Goal: Transaction & Acquisition: Purchase product/service

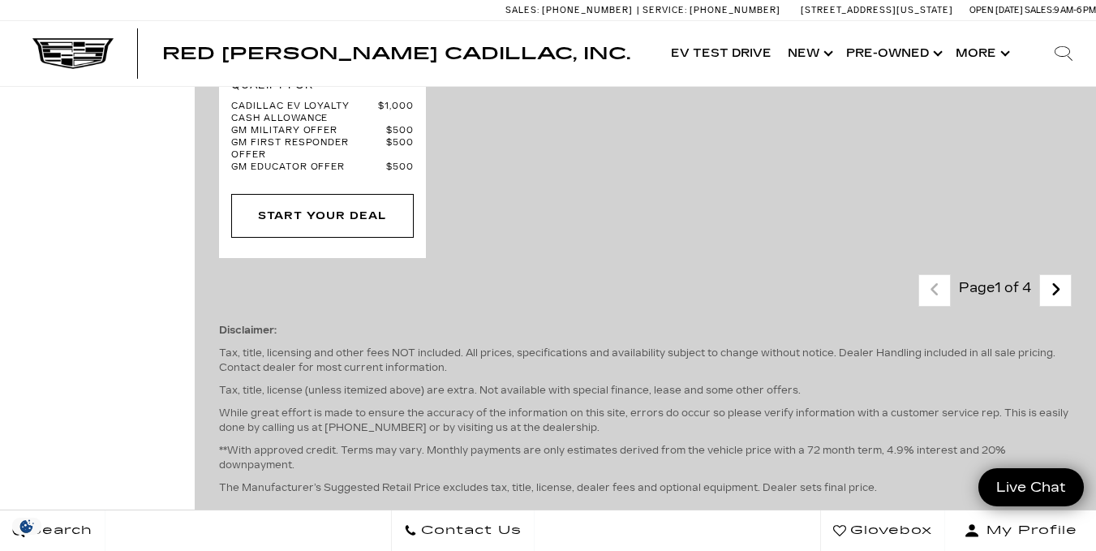
scroll to position [4357, 0]
click at [1061, 274] on icon "next page" at bounding box center [1056, 287] width 11 height 26
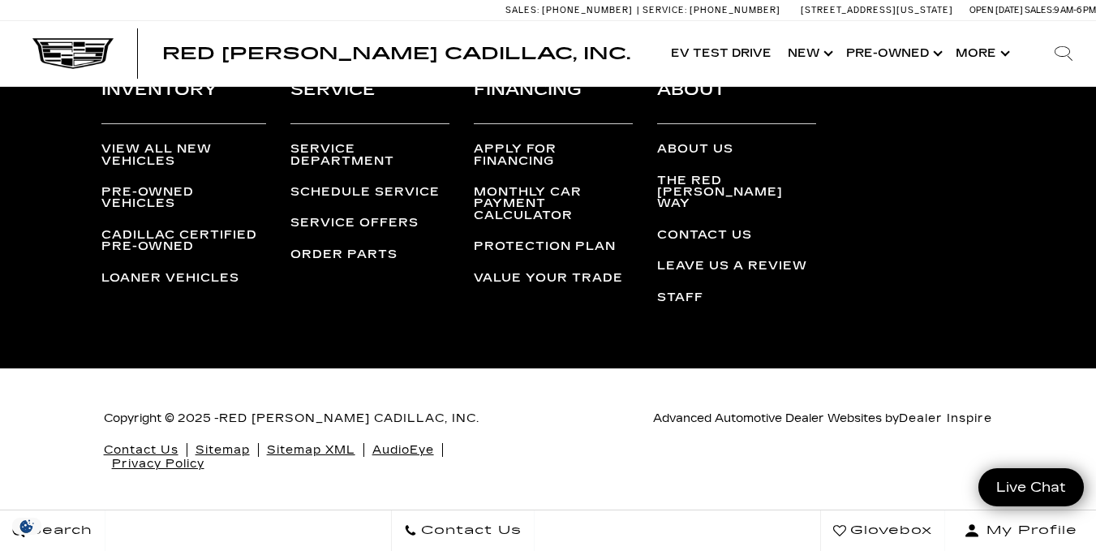
scroll to position [4159, 0]
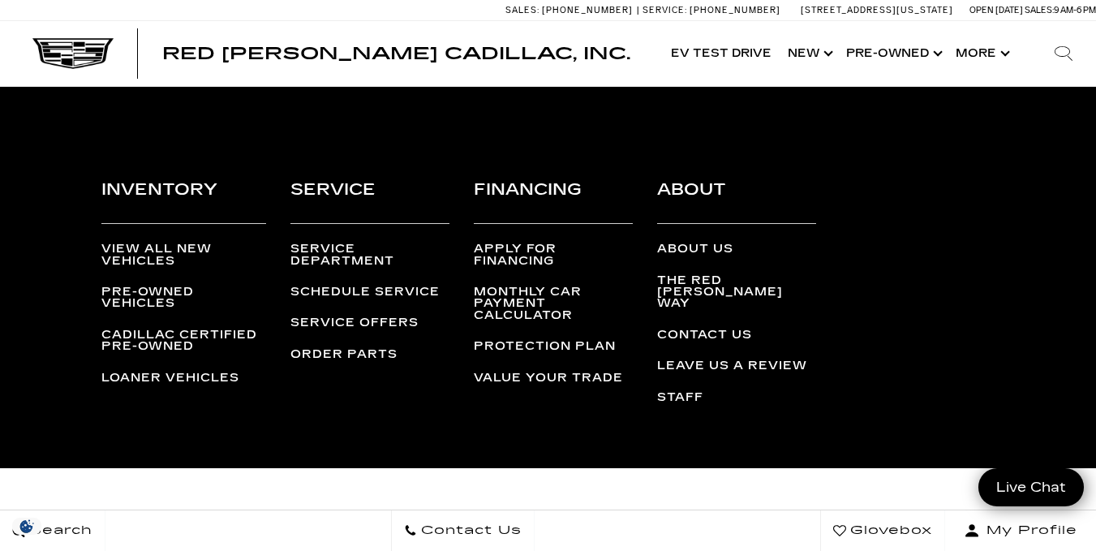
click at [1070, 199] on div "Inventory View All New Vehicles Pre-Owned Vehicles Cadillac Certified Pre-Owned…" at bounding box center [548, 300] width 1072 height 338
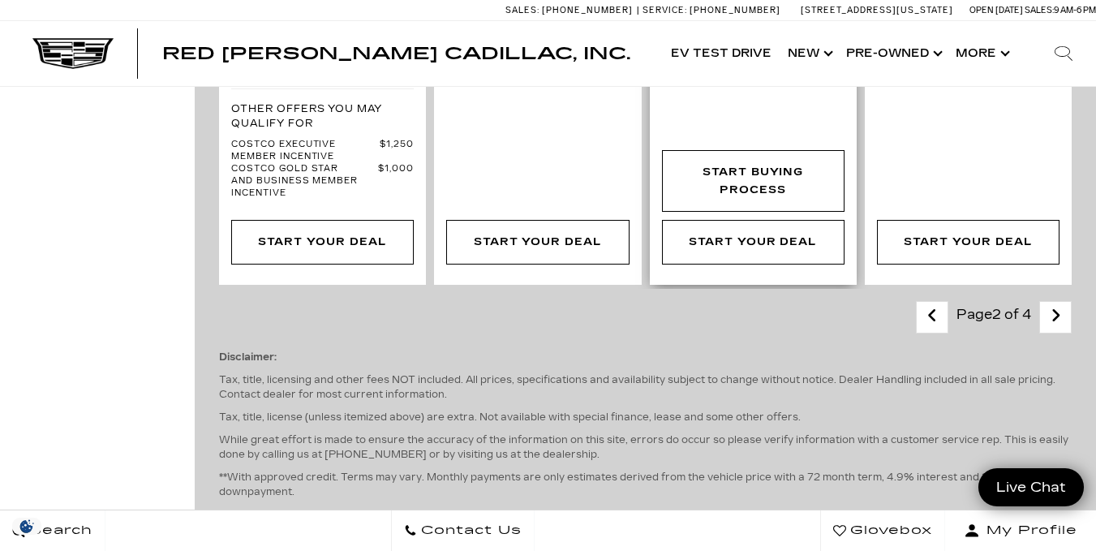
scroll to position [3622, 0]
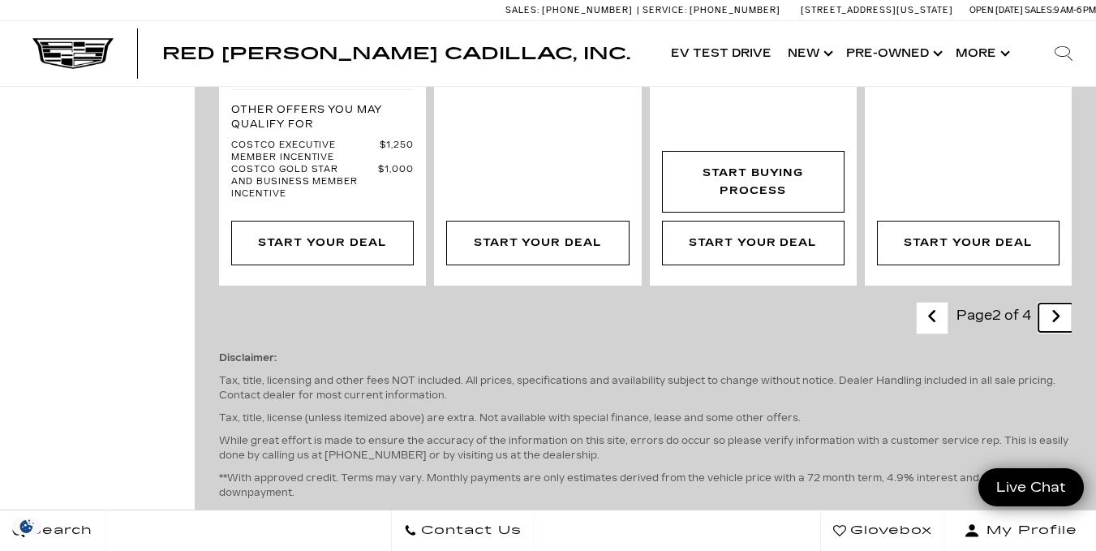
click at [1061, 303] on icon "next page" at bounding box center [1056, 316] width 11 height 26
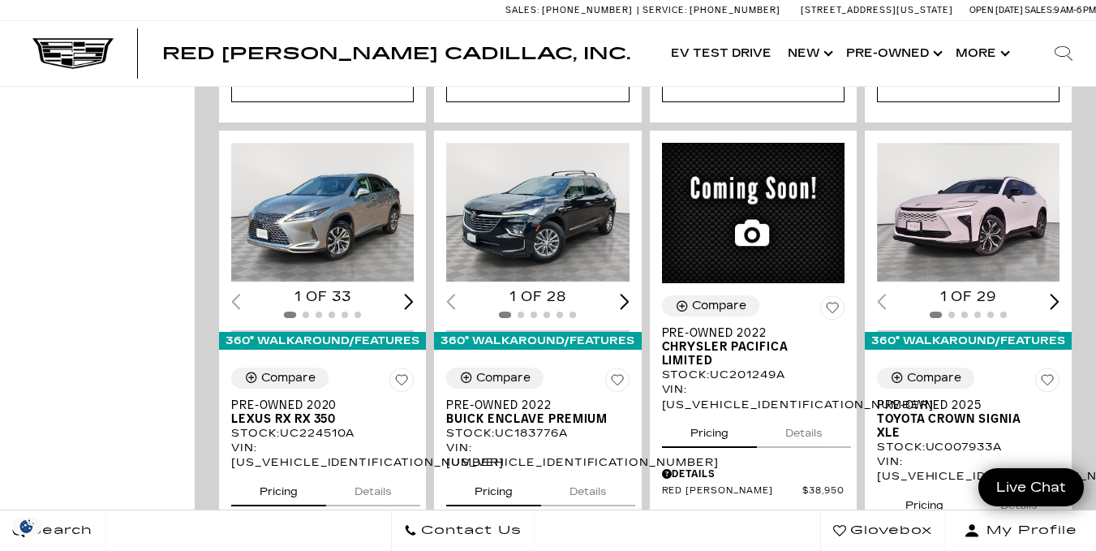
scroll to position [1989, 0]
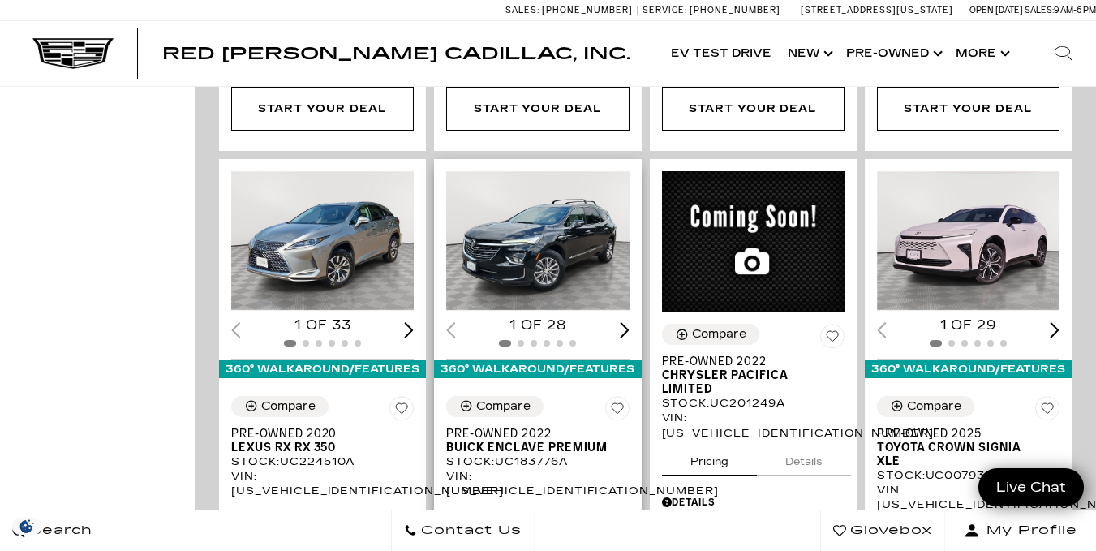
click at [501, 227] on img "1 / 2" at bounding box center [539, 241] width 186 height 140
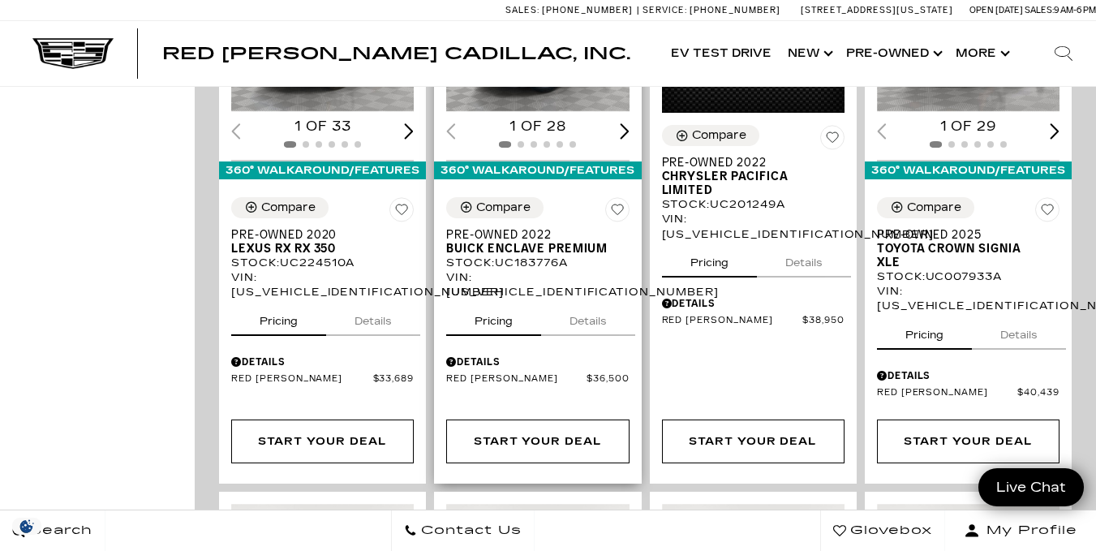
scroll to position [2188, 0]
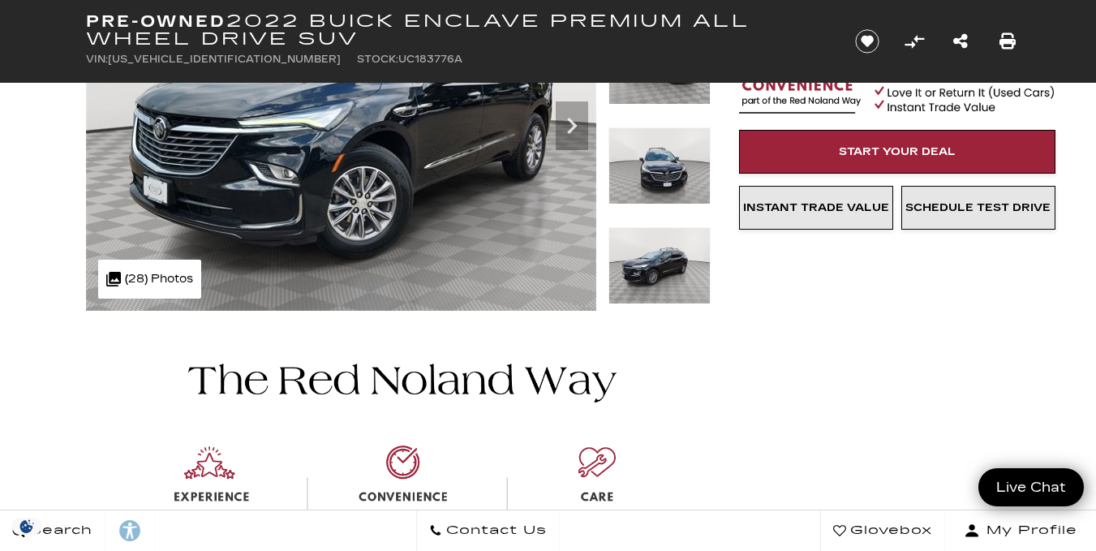
scroll to position [140, 0]
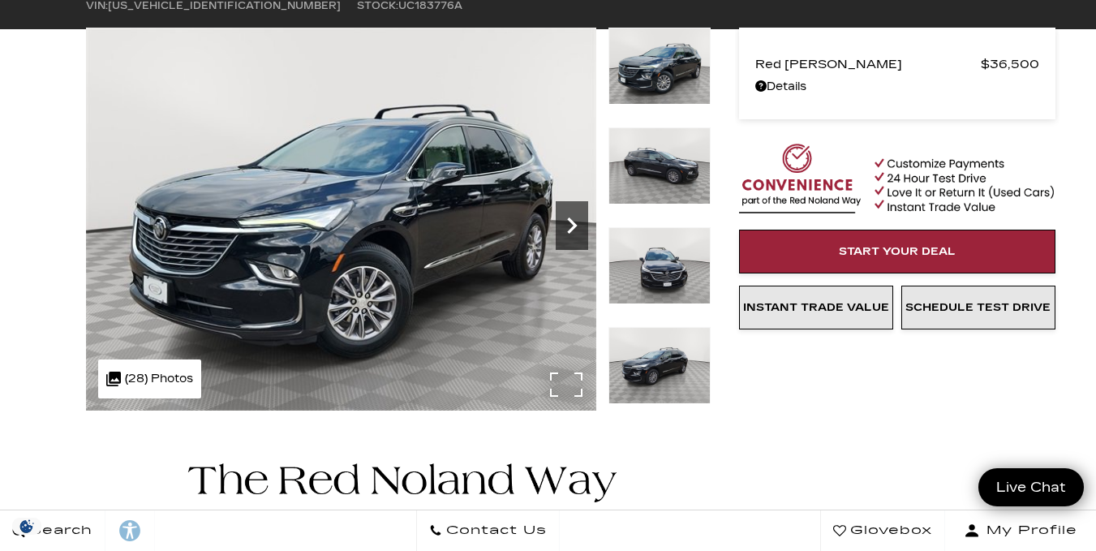
click at [458, 344] on img at bounding box center [341, 219] width 510 height 383
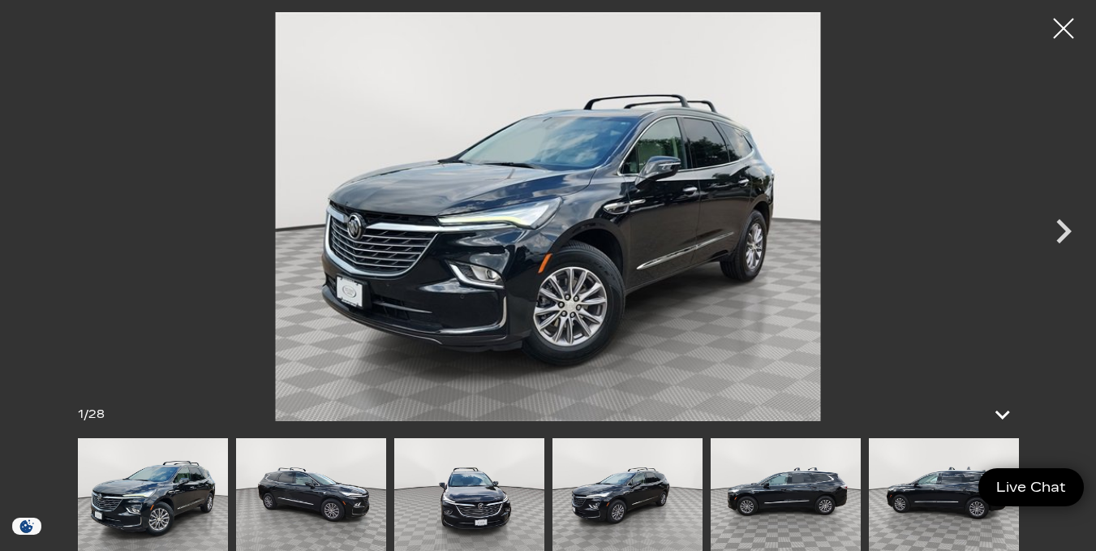
scroll to position [75, 0]
click at [1062, 226] on icon "Next" at bounding box center [1063, 231] width 15 height 24
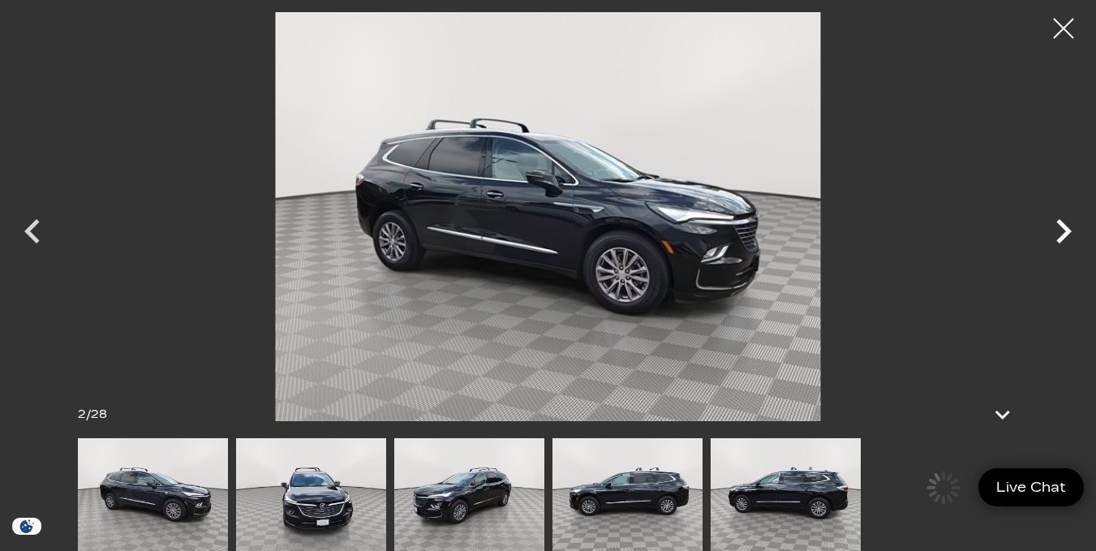
click at [1062, 226] on icon "Next" at bounding box center [1063, 231] width 15 height 24
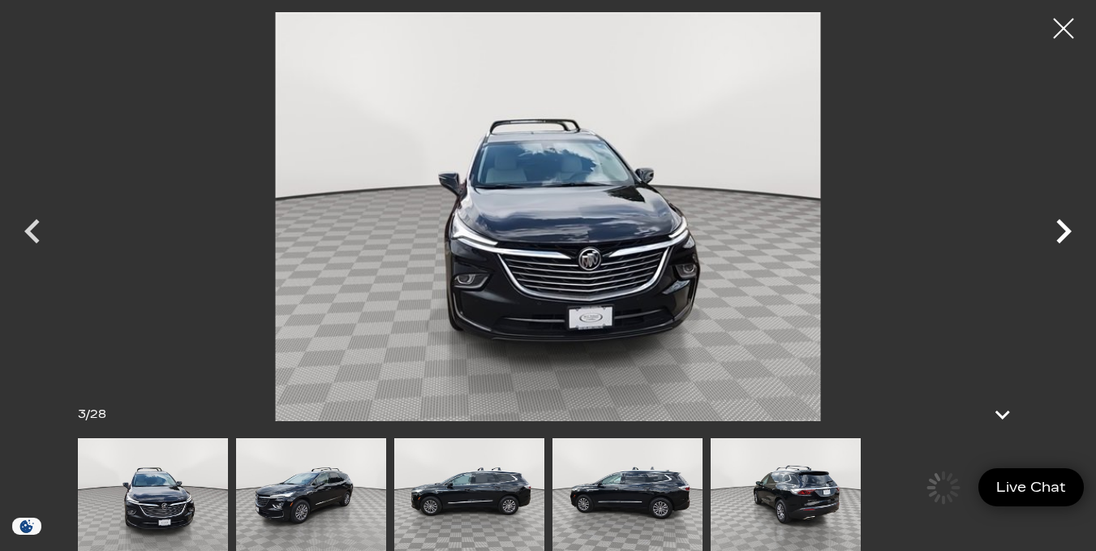
click at [1062, 226] on icon "Next" at bounding box center [1063, 231] width 15 height 24
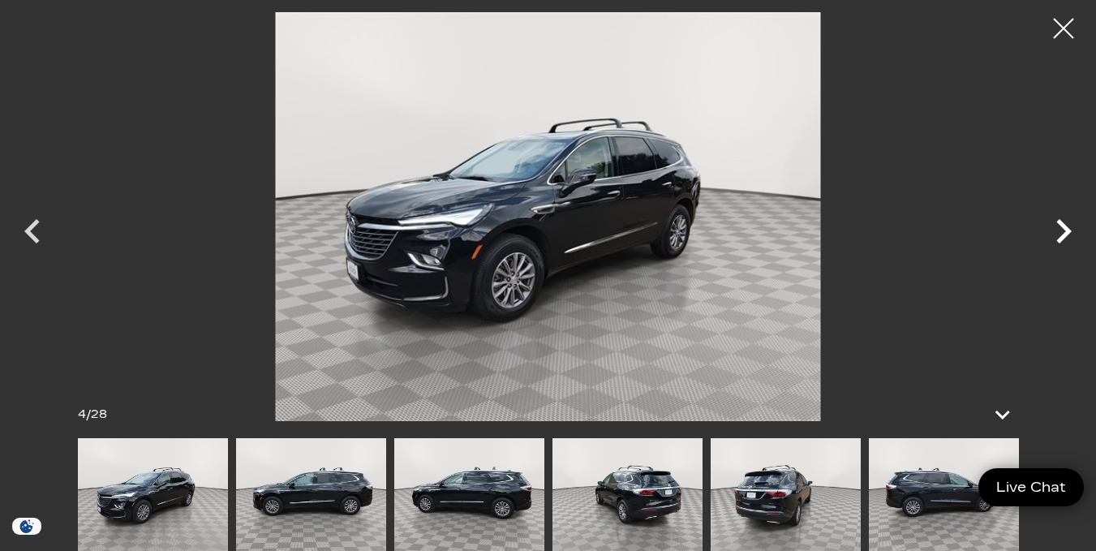
click at [1062, 226] on icon "Next" at bounding box center [1063, 231] width 15 height 24
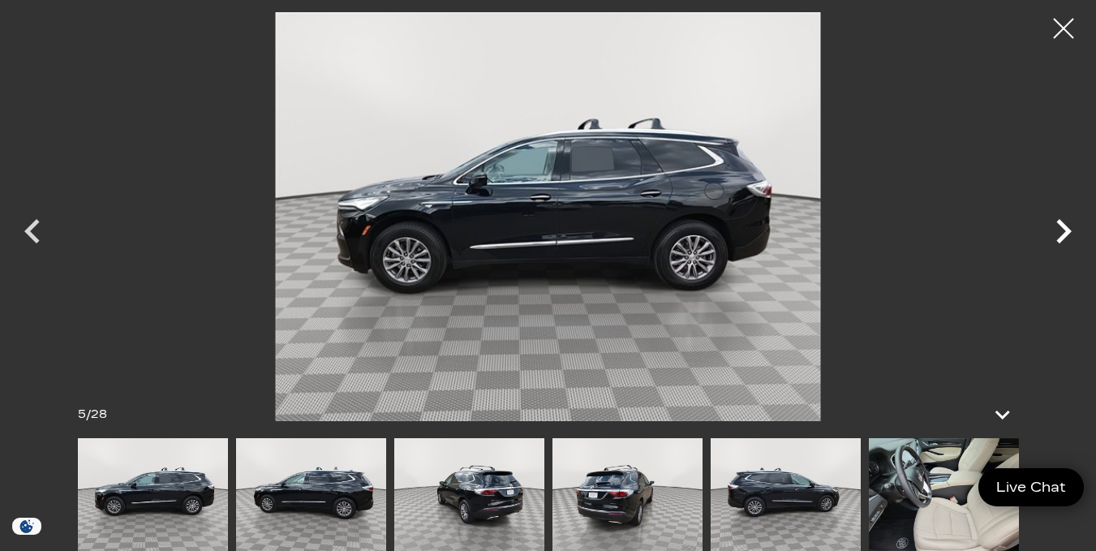
click at [1062, 226] on icon "Next" at bounding box center [1063, 231] width 15 height 24
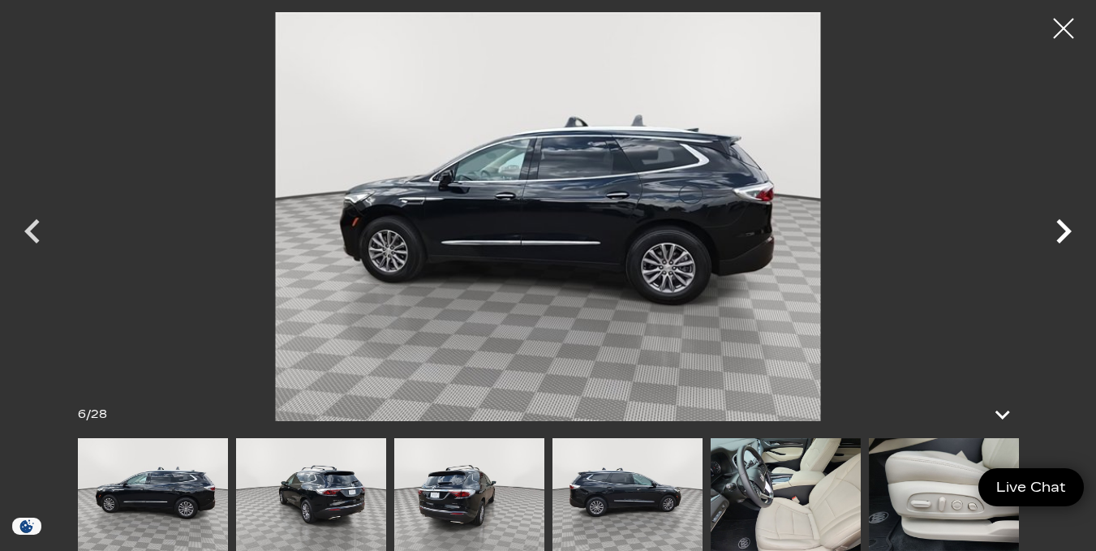
click at [1062, 226] on icon "Next" at bounding box center [1063, 231] width 15 height 24
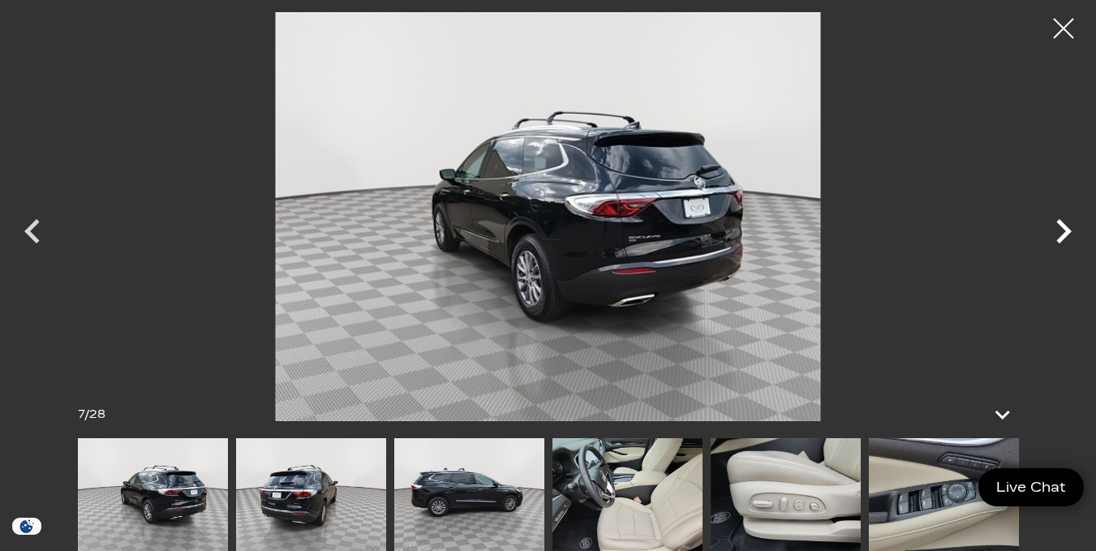
click at [1062, 226] on icon "Next" at bounding box center [1063, 231] width 15 height 24
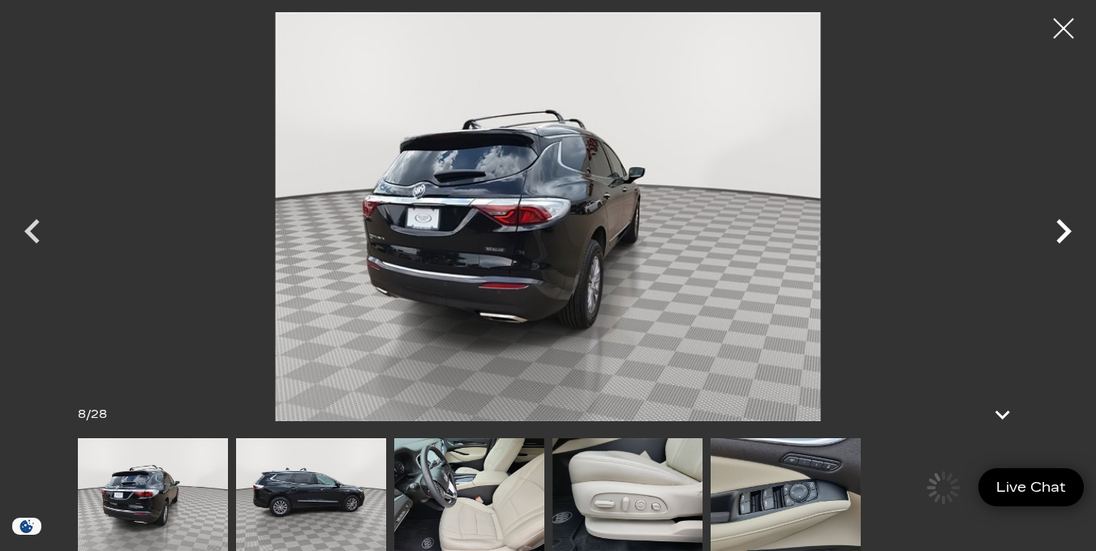
click at [1061, 222] on icon "Next" at bounding box center [1063, 231] width 15 height 24
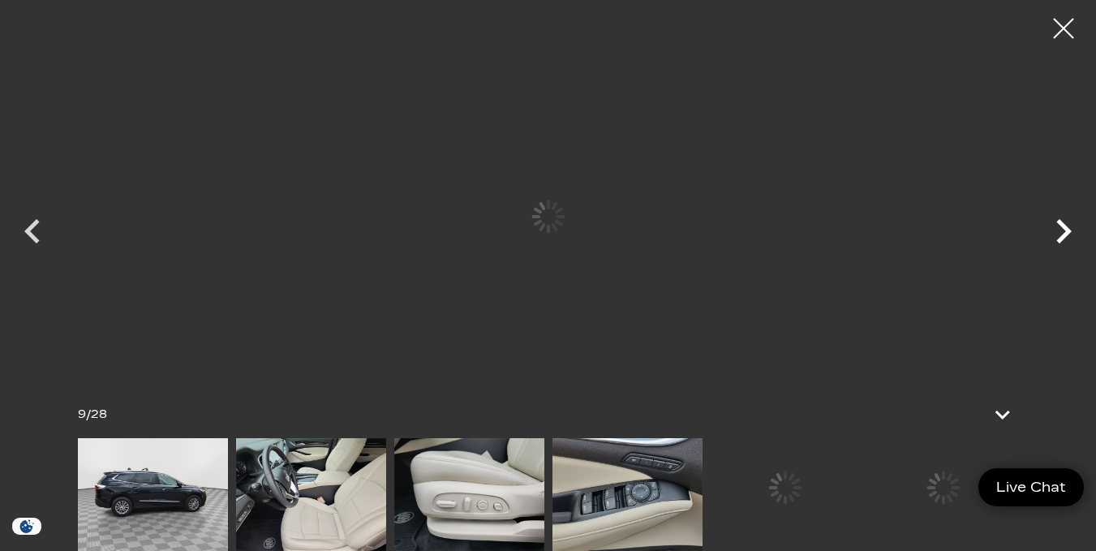
scroll to position [0, 0]
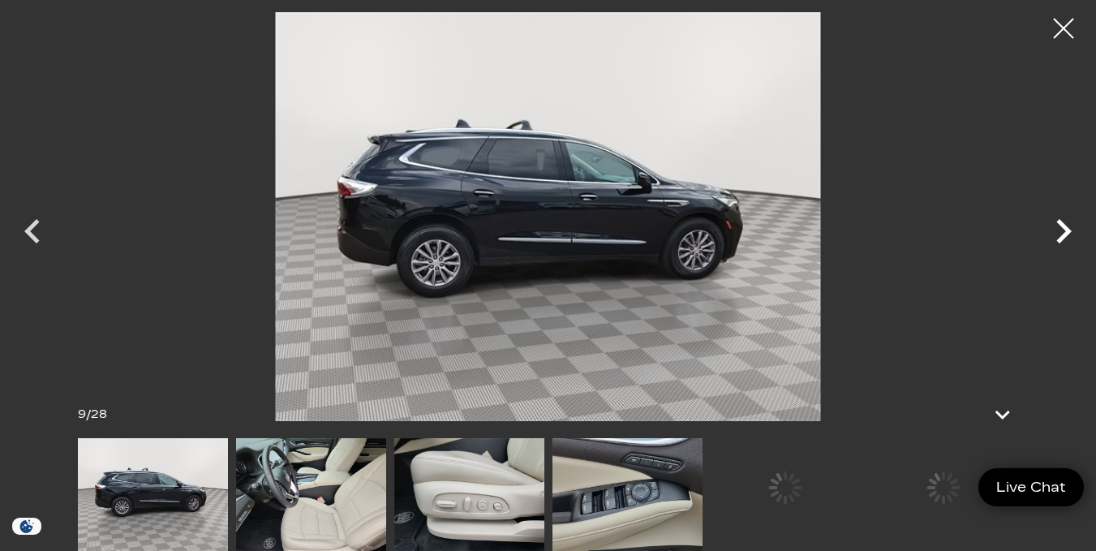
click at [1061, 222] on icon "Next" at bounding box center [1063, 231] width 15 height 24
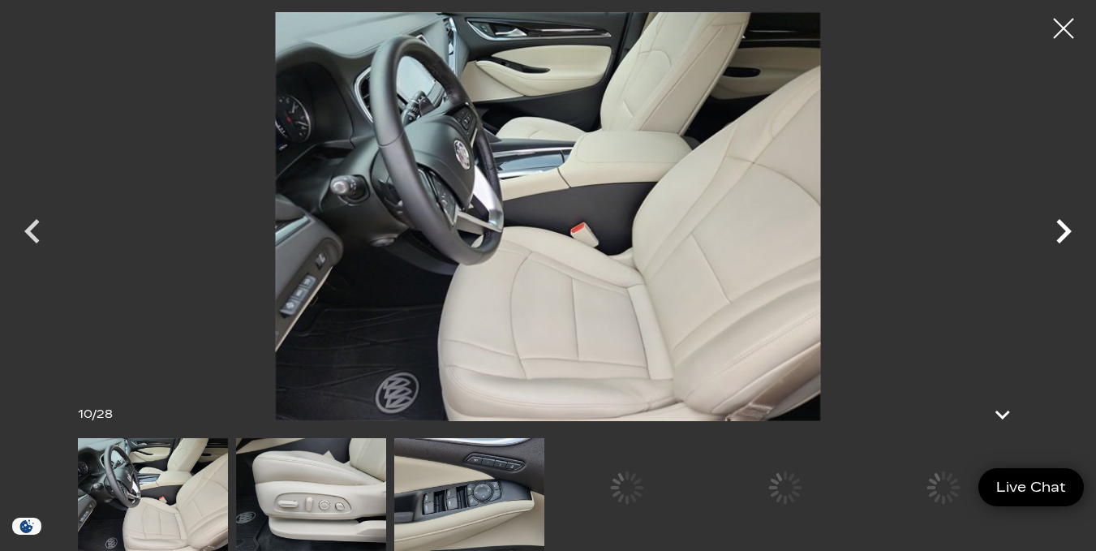
click at [1061, 222] on icon "Next" at bounding box center [1063, 231] width 15 height 24
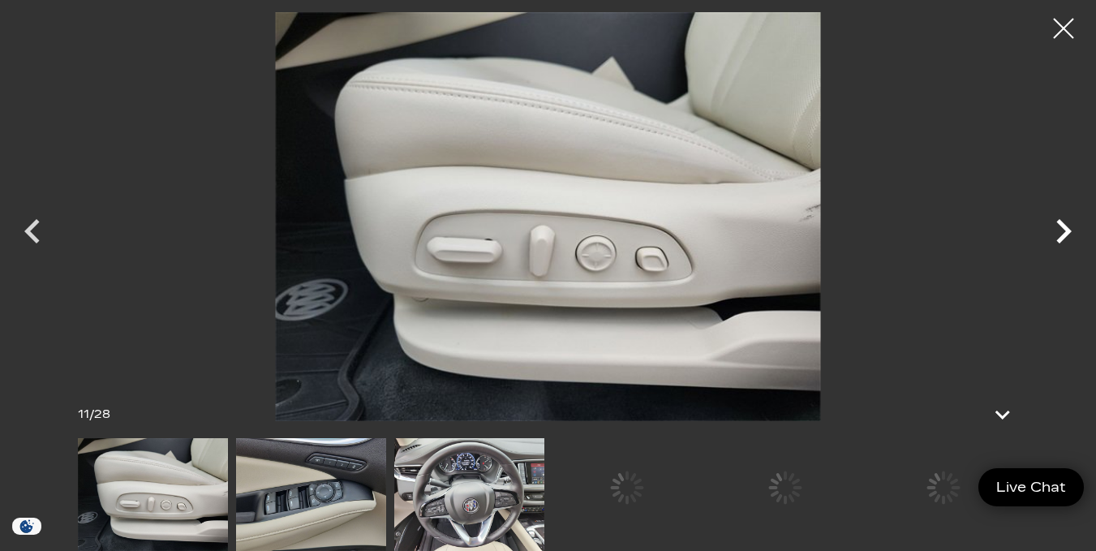
click at [1061, 222] on icon "Next" at bounding box center [1063, 231] width 15 height 24
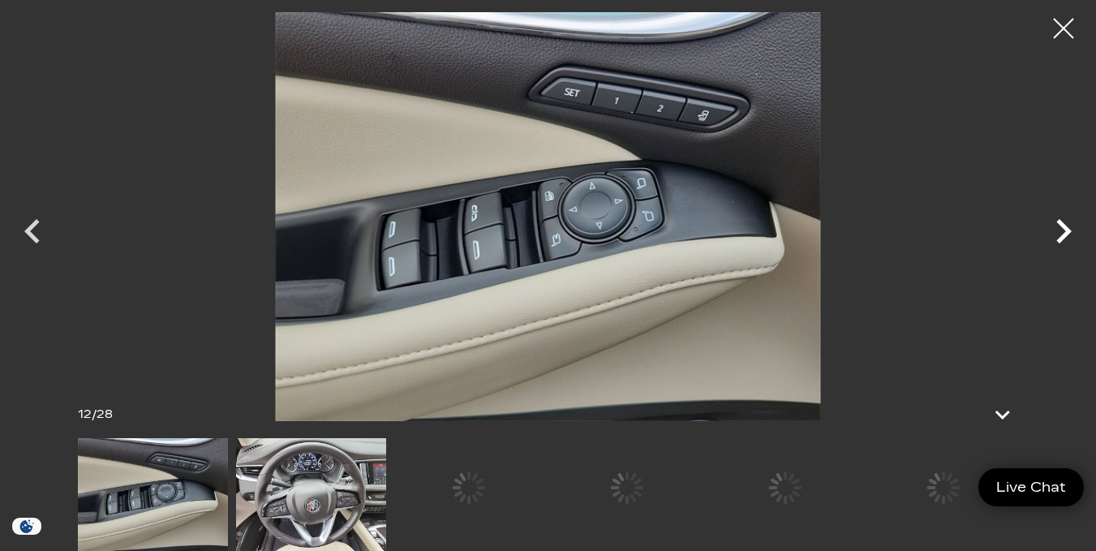
click at [1061, 222] on icon "Next" at bounding box center [1063, 231] width 15 height 24
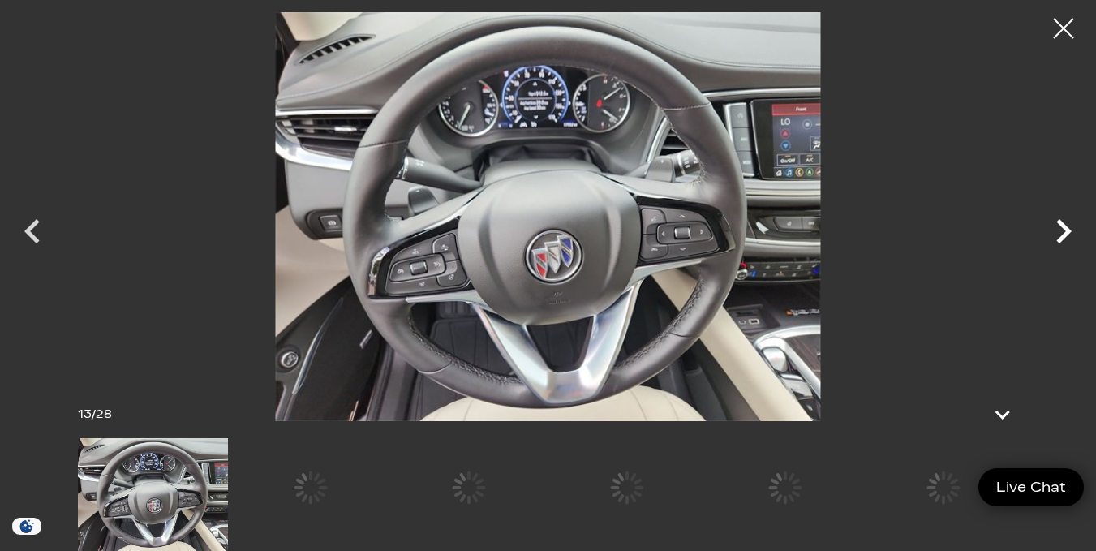
click at [1061, 222] on icon "Next" at bounding box center [1063, 231] width 15 height 24
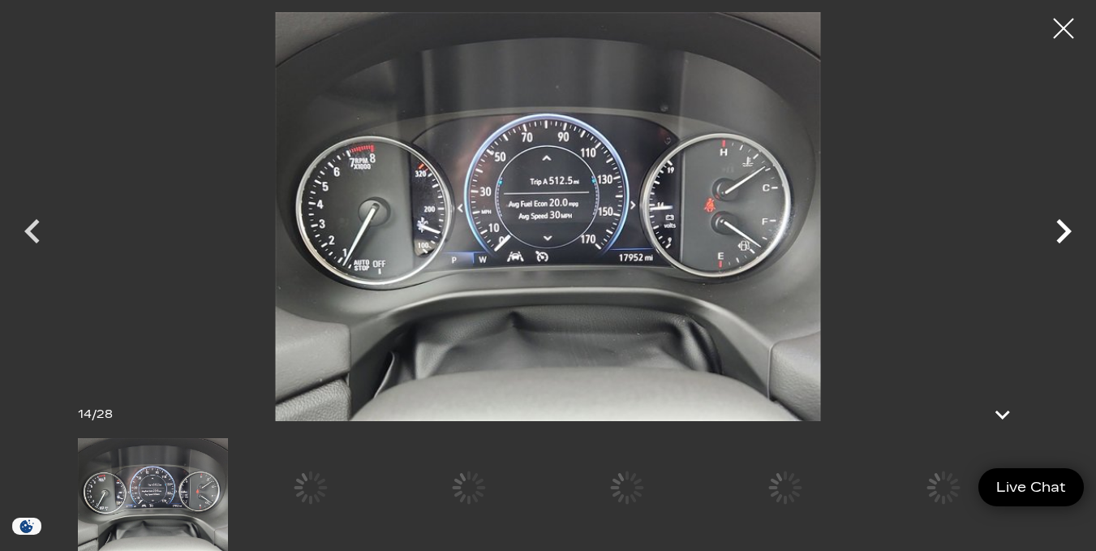
click at [1061, 222] on icon "Next" at bounding box center [1063, 231] width 15 height 24
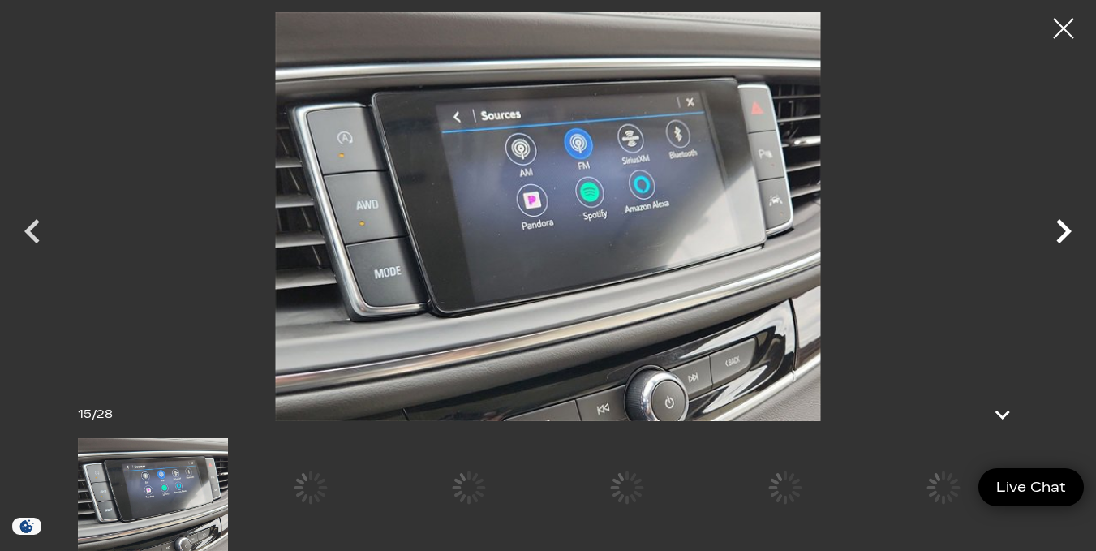
click at [1061, 222] on icon "Next" at bounding box center [1063, 231] width 15 height 24
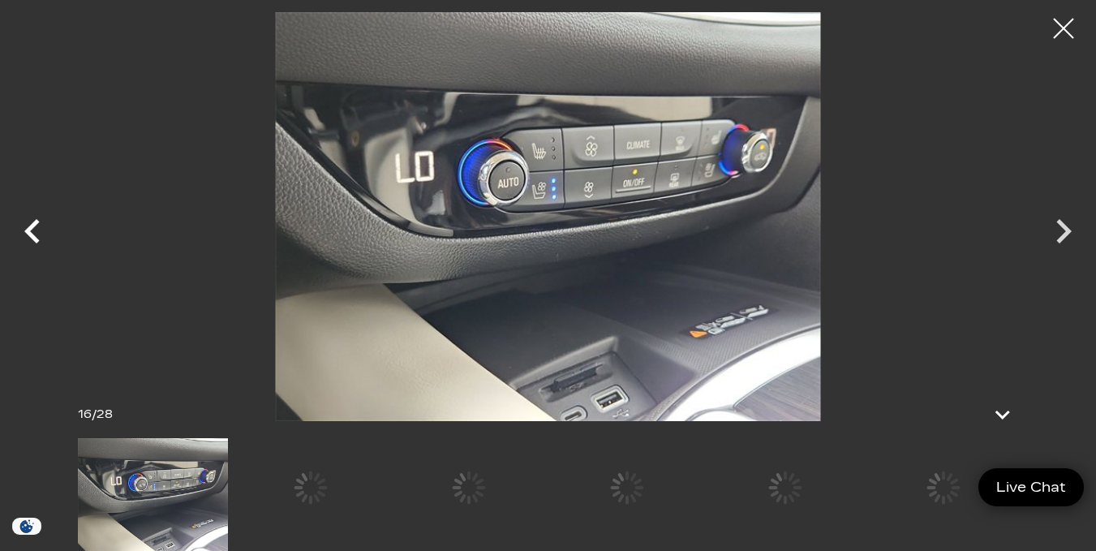
click at [20, 228] on icon "Previous" at bounding box center [32, 231] width 49 height 49
click at [29, 230] on icon "Previous" at bounding box center [31, 231] width 15 height 24
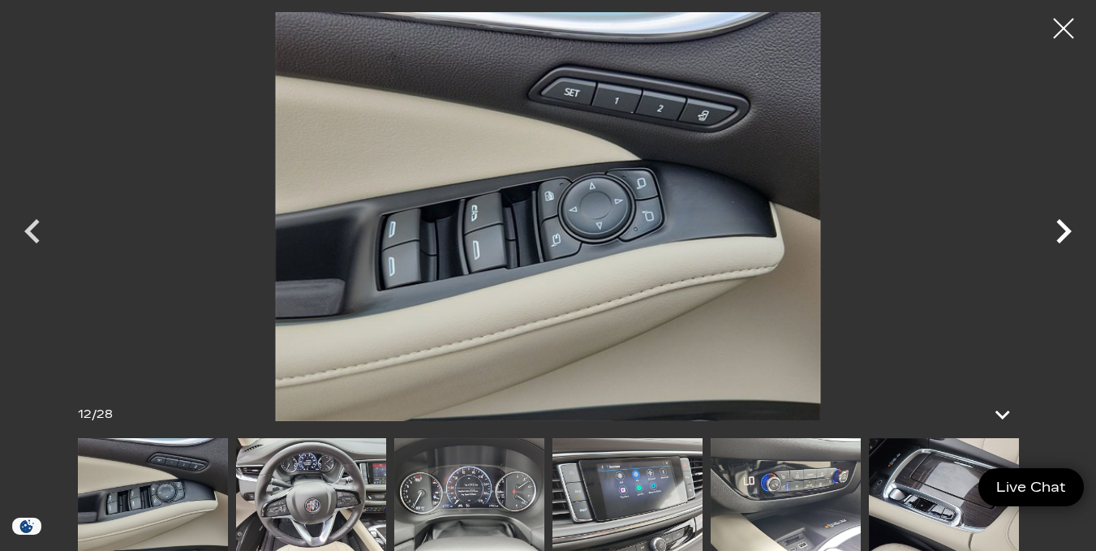
click at [1067, 234] on icon "Next" at bounding box center [1063, 231] width 15 height 24
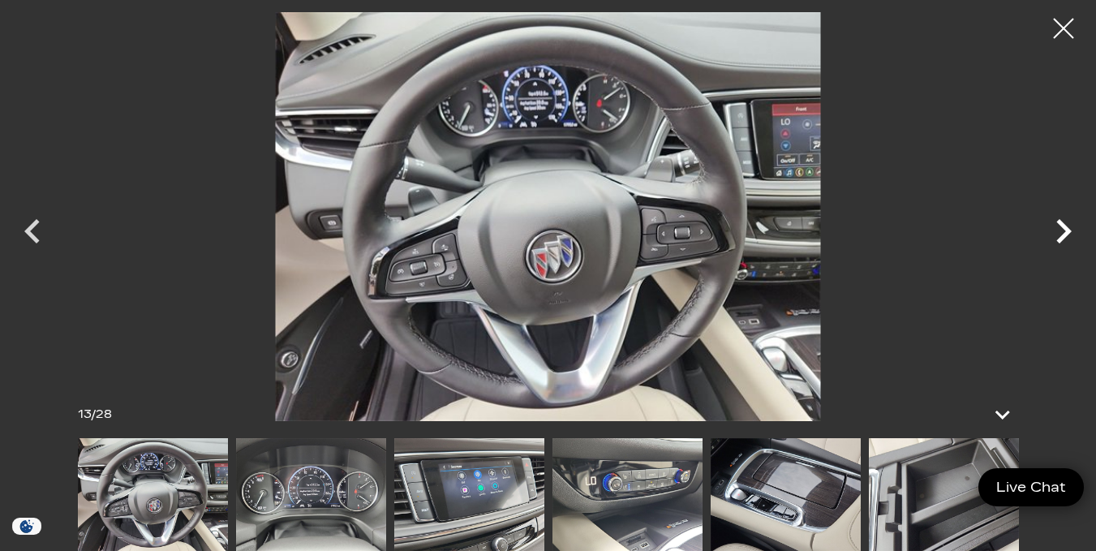
click at [1062, 222] on icon "Next" at bounding box center [1063, 231] width 15 height 24
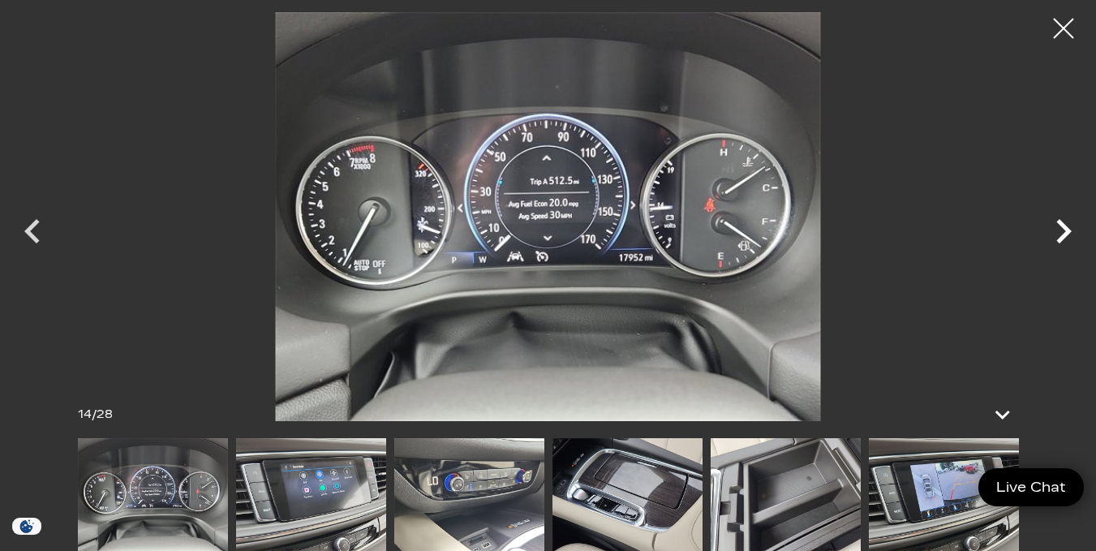
click at [1062, 222] on icon "Next" at bounding box center [1063, 231] width 15 height 24
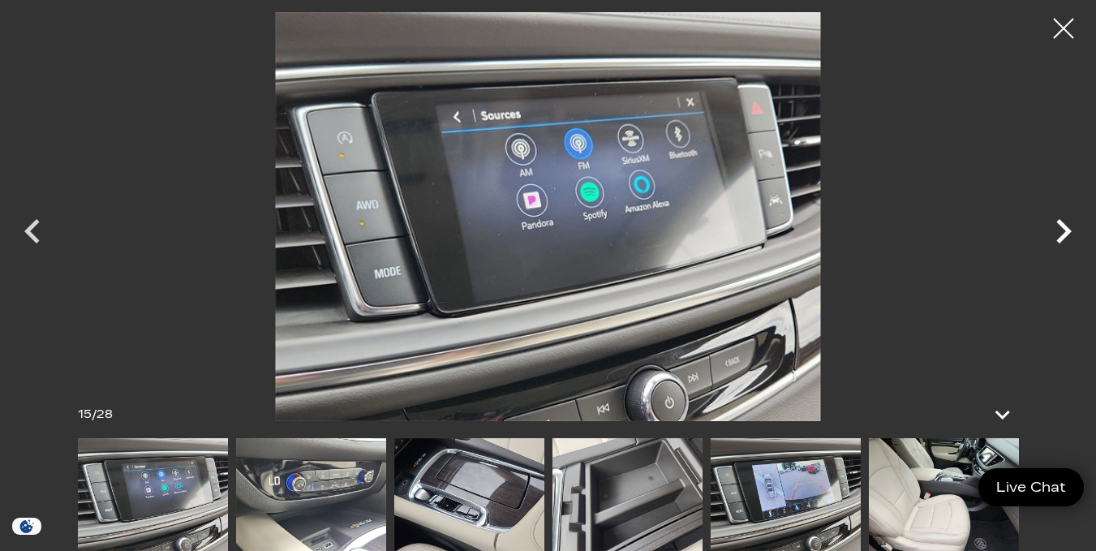
click at [1062, 222] on icon "Next" at bounding box center [1063, 231] width 15 height 24
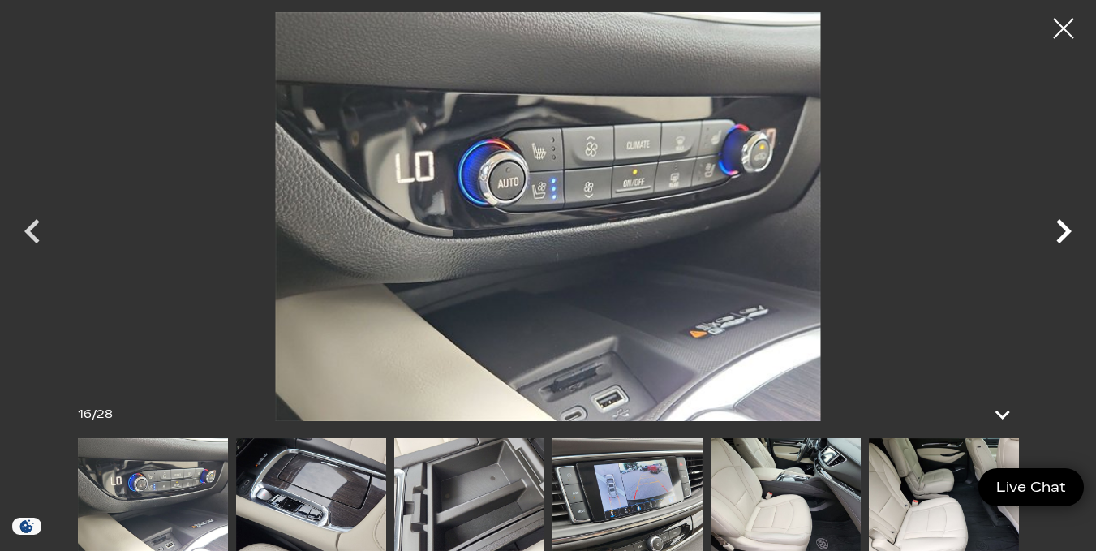
click at [1062, 222] on icon "Next" at bounding box center [1063, 231] width 15 height 24
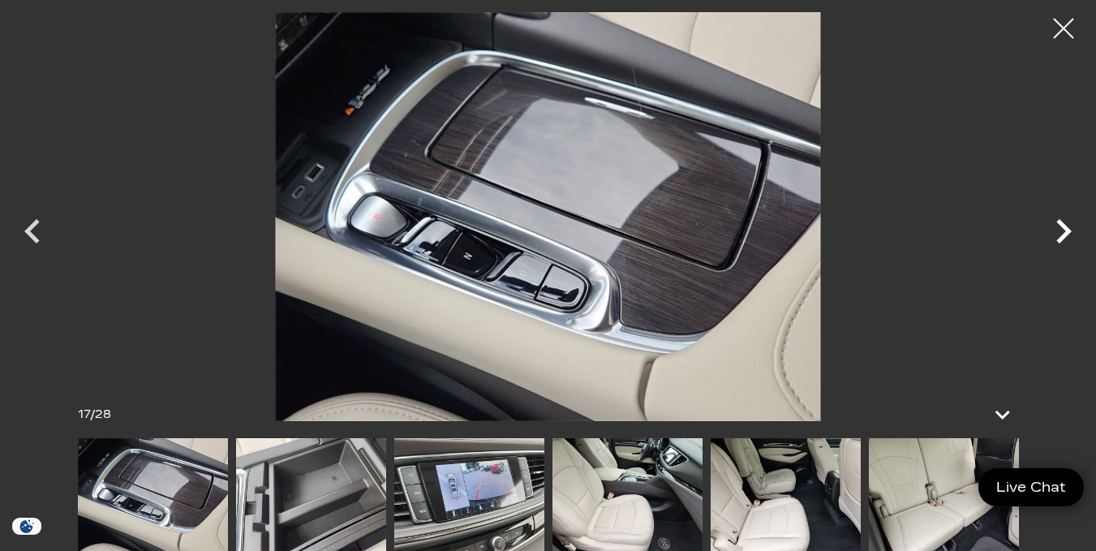
click at [1062, 222] on icon "Next" at bounding box center [1063, 231] width 15 height 24
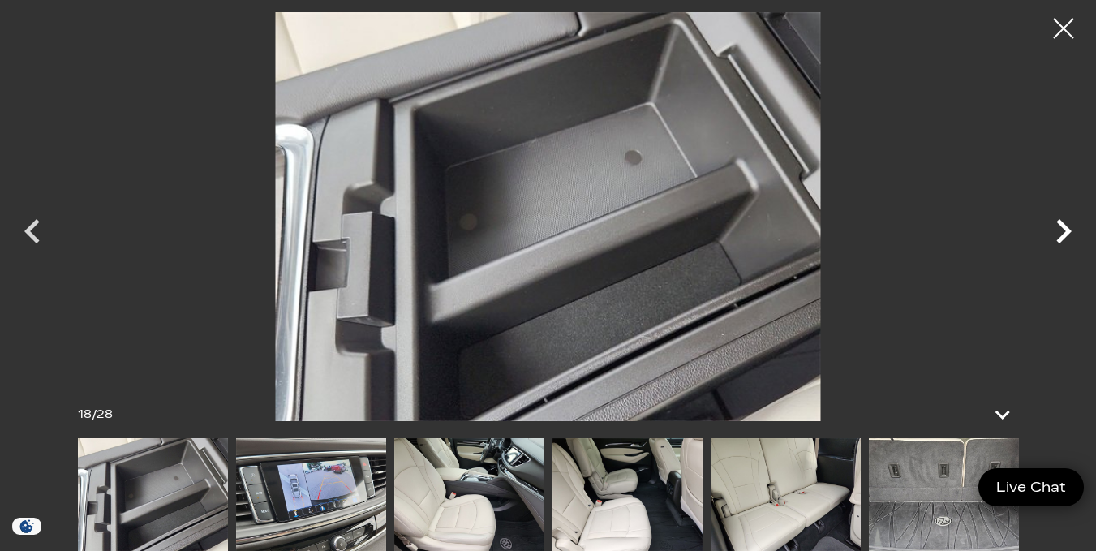
click at [1062, 222] on icon "Next" at bounding box center [1063, 231] width 15 height 24
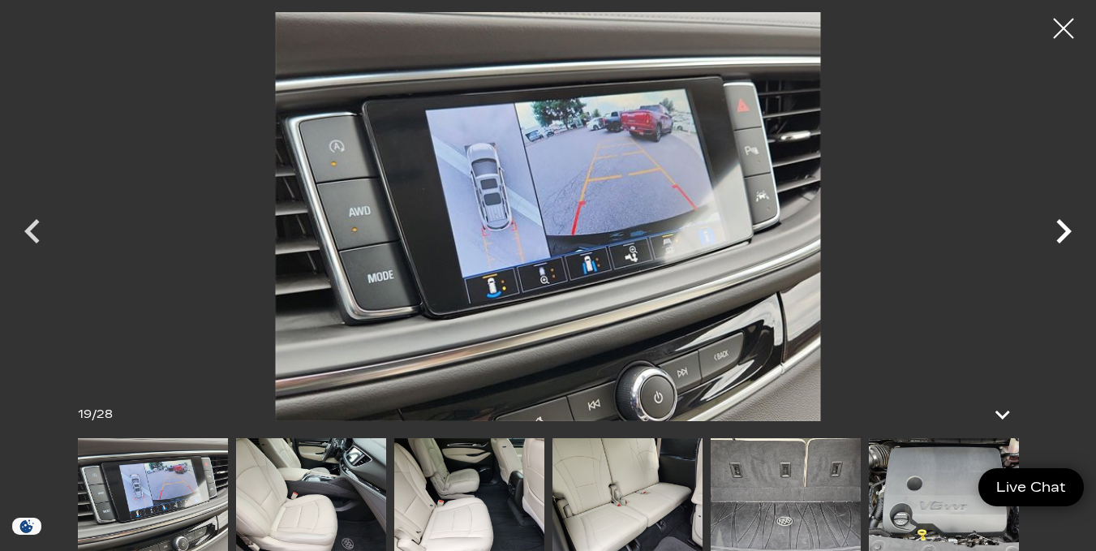
click at [1062, 222] on icon "Next" at bounding box center [1063, 231] width 15 height 24
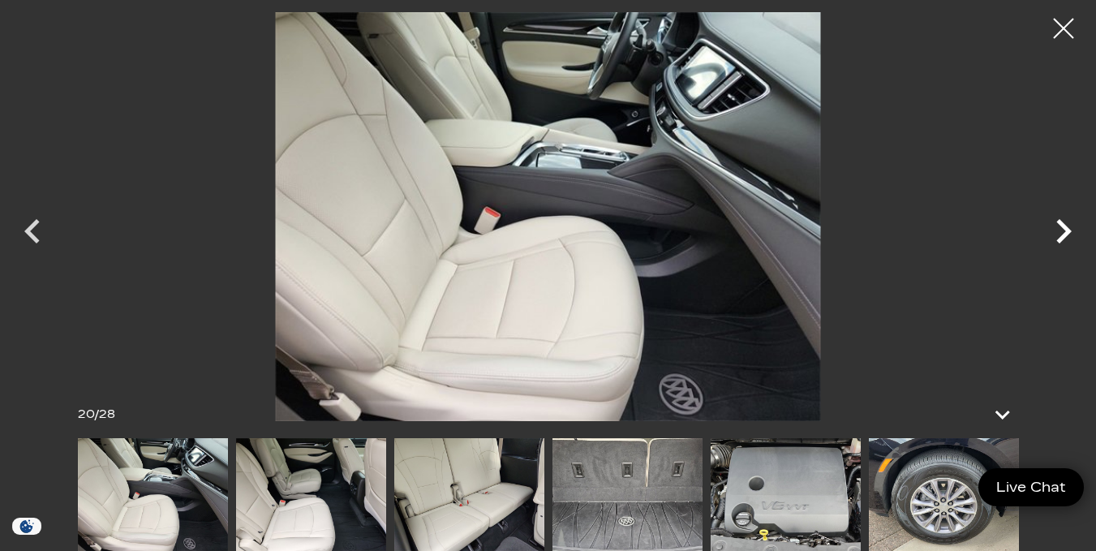
click at [1062, 222] on icon "Next" at bounding box center [1063, 231] width 15 height 24
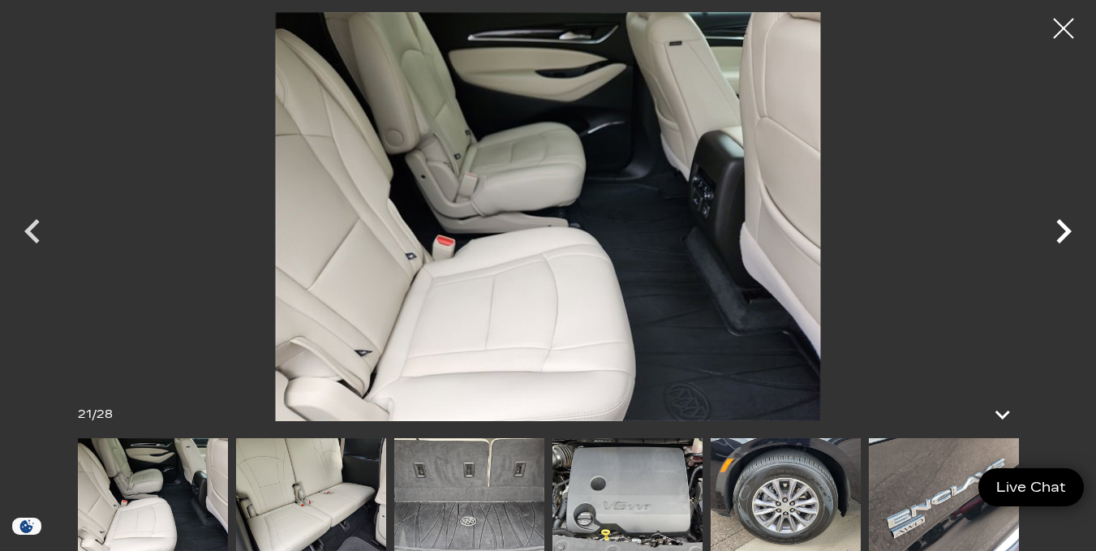
click at [1062, 222] on icon "Next" at bounding box center [1063, 231] width 15 height 24
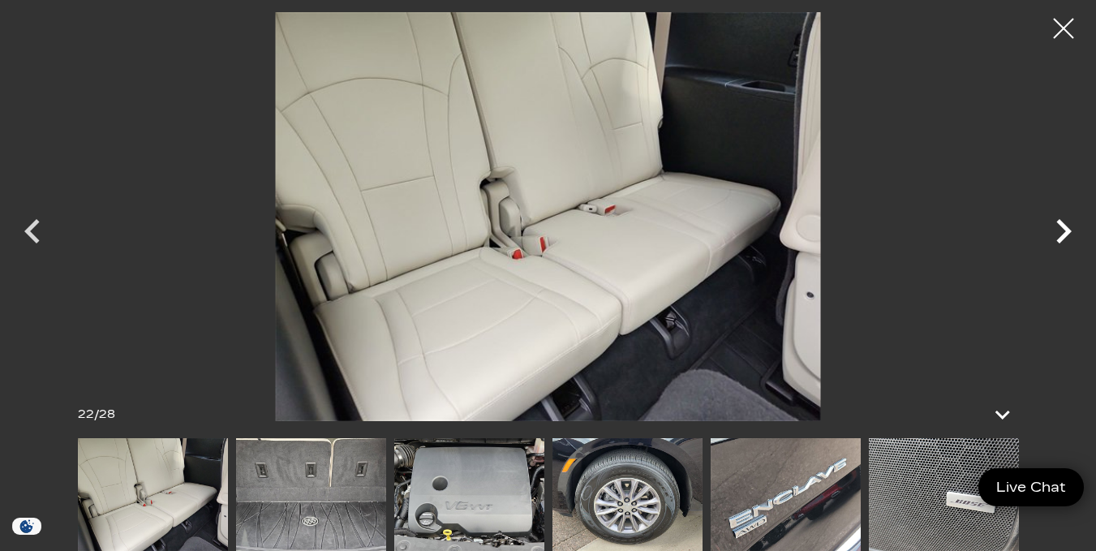
click at [1062, 222] on icon "Next" at bounding box center [1063, 231] width 15 height 24
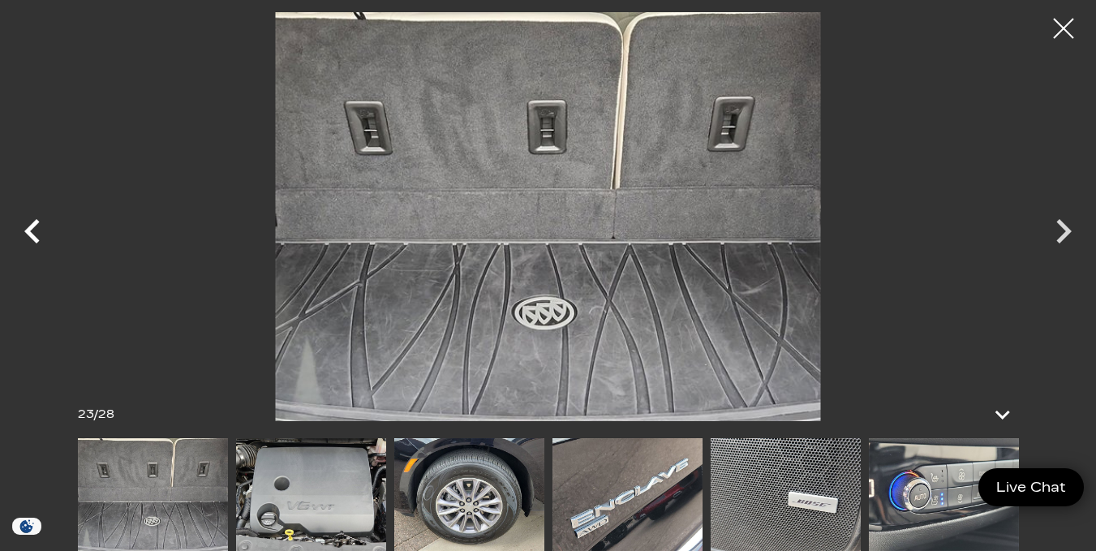
click at [28, 226] on icon "Previous" at bounding box center [32, 231] width 49 height 49
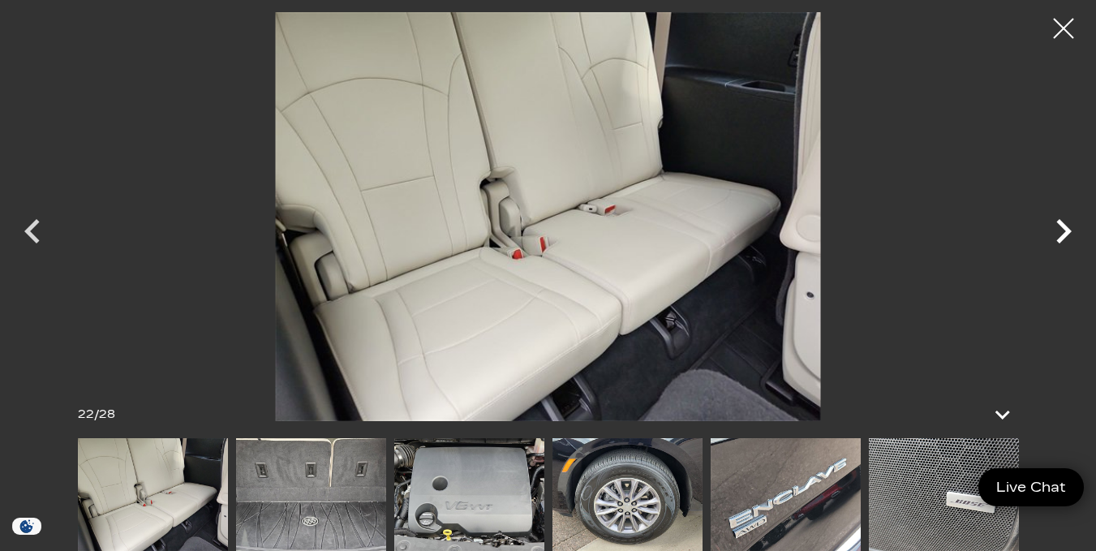
click at [1060, 229] on icon "Next" at bounding box center [1063, 231] width 49 height 49
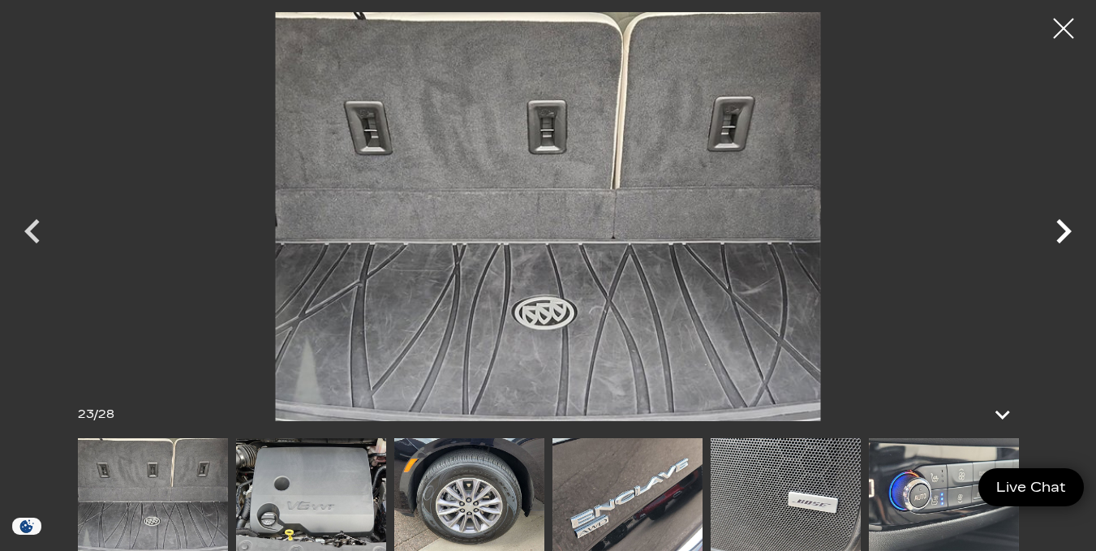
click at [1060, 229] on icon "Next" at bounding box center [1063, 231] width 49 height 49
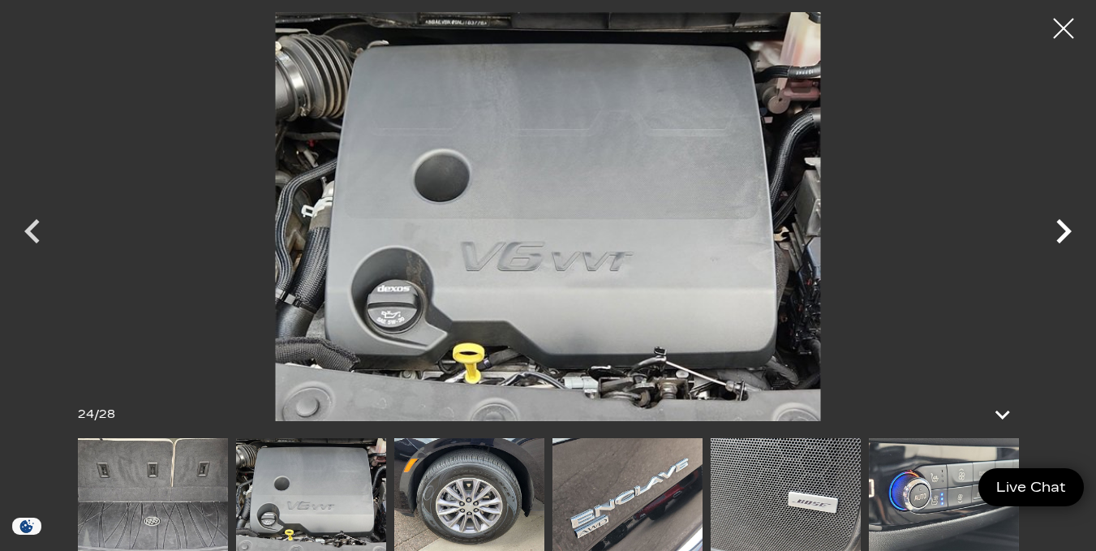
click at [1060, 229] on icon "Next" at bounding box center [1063, 231] width 49 height 49
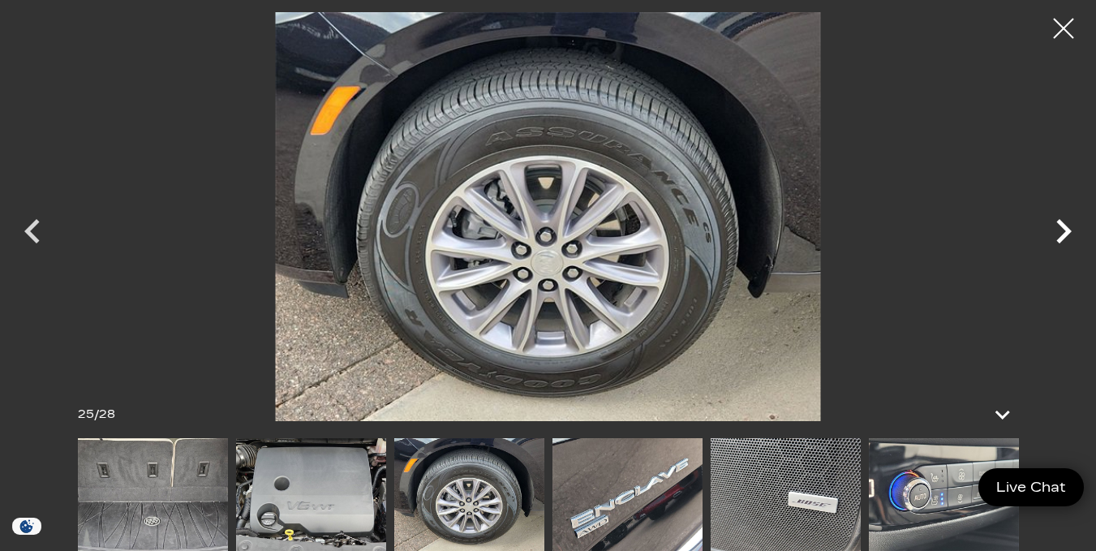
click at [1060, 229] on icon "Next" at bounding box center [1063, 231] width 49 height 49
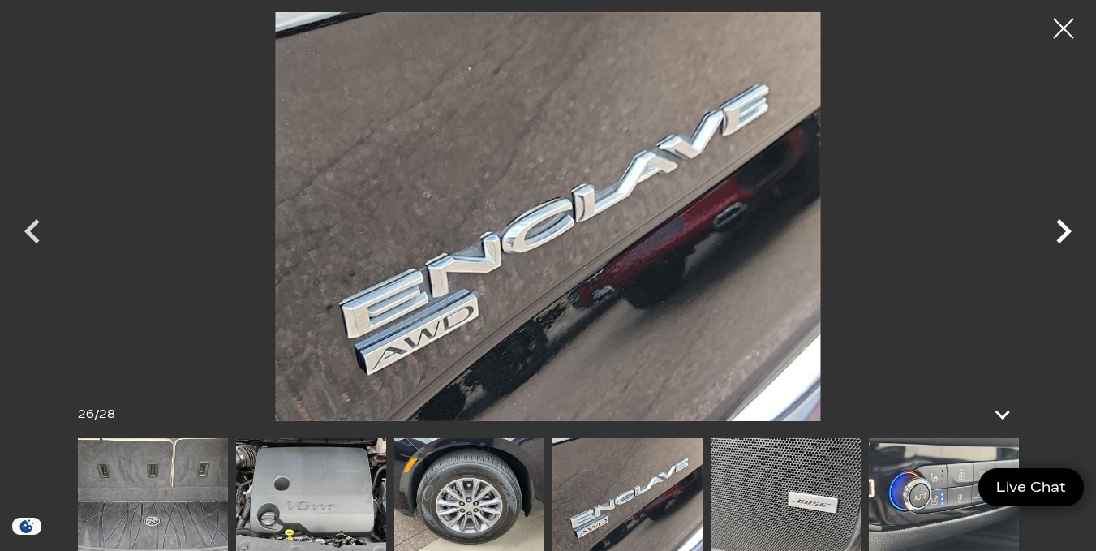
click at [1060, 229] on icon "Next" at bounding box center [1063, 231] width 49 height 49
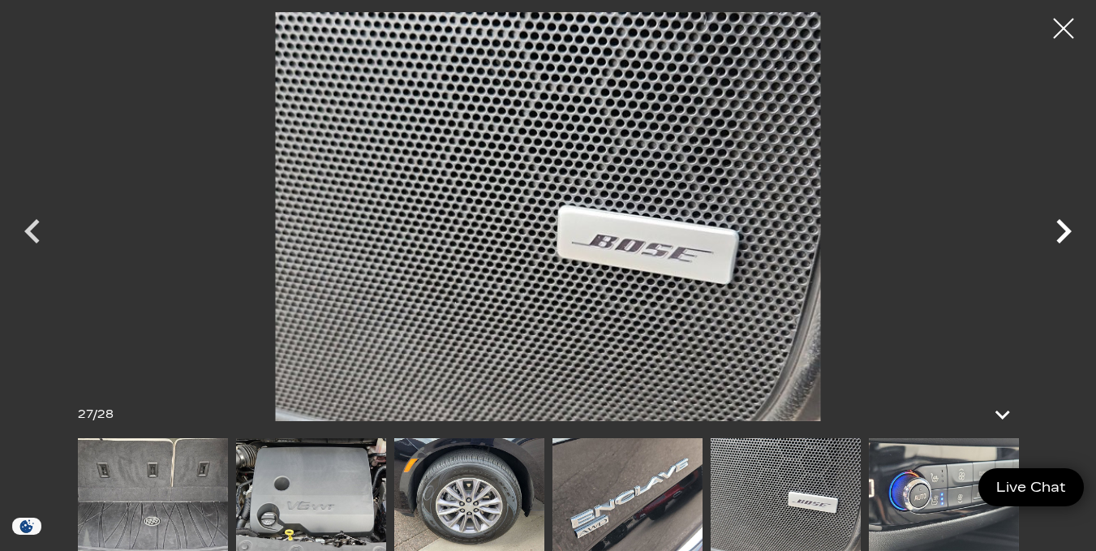
click at [1060, 229] on icon "Next" at bounding box center [1063, 231] width 49 height 49
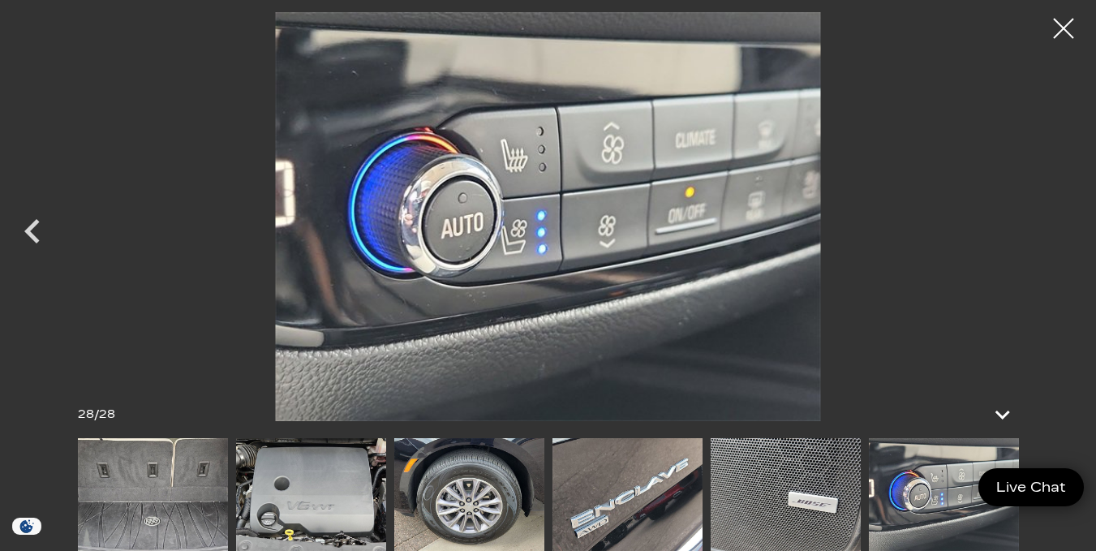
click at [1060, 229] on div at bounding box center [548, 216] width 1096 height 409
click at [1060, 24] on div at bounding box center [1064, 28] width 43 height 43
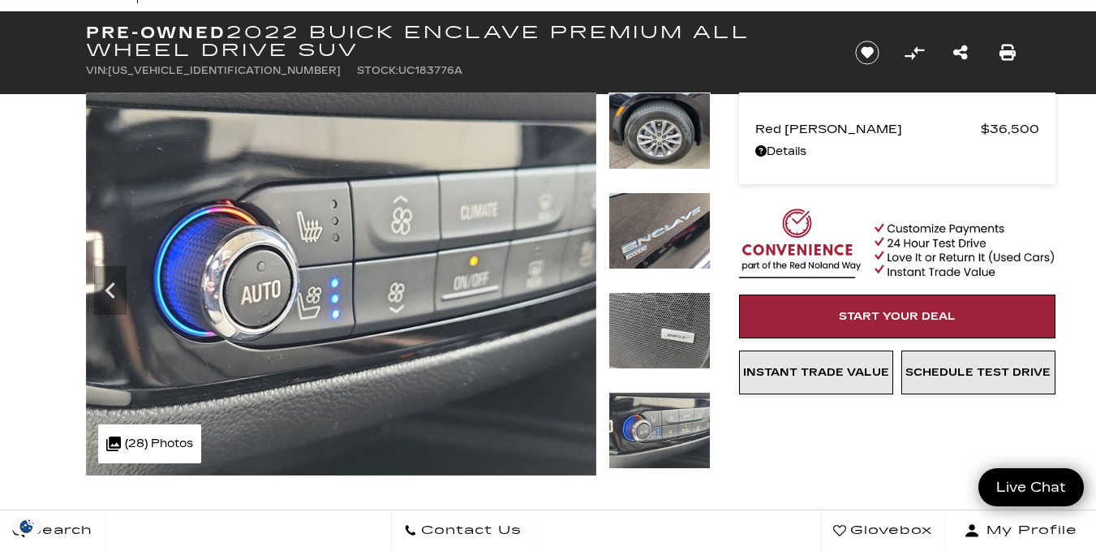
click at [652, 39] on h1 "Pre-Owned 2022 Buick Enclave Premium All Wheel Drive SUV" at bounding box center [457, 42] width 742 height 36
click at [501, 52] on h1 "Pre-Owned 2022 Buick Enclave Premium All Wheel Drive SUV" at bounding box center [457, 42] width 742 height 36
click at [0, 28] on header "Pre-Owned 2022 Buick Enclave Premium All Wheel Drive SUV VIN: [US_VEHICLE_IDENT…" at bounding box center [548, 52] width 1096 height 83
